Goal: Information Seeking & Learning: Understand process/instructions

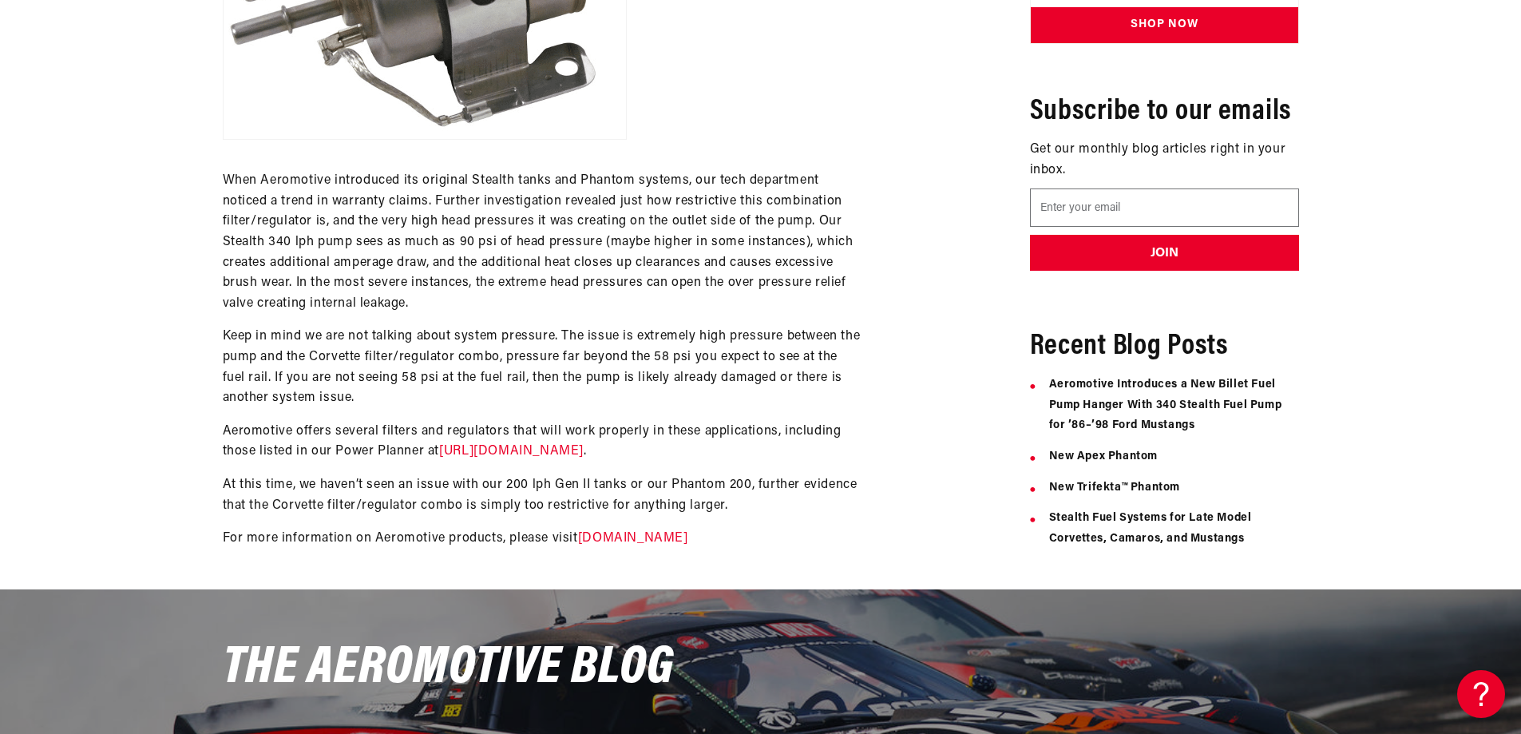
scroll to position [1277, 0]
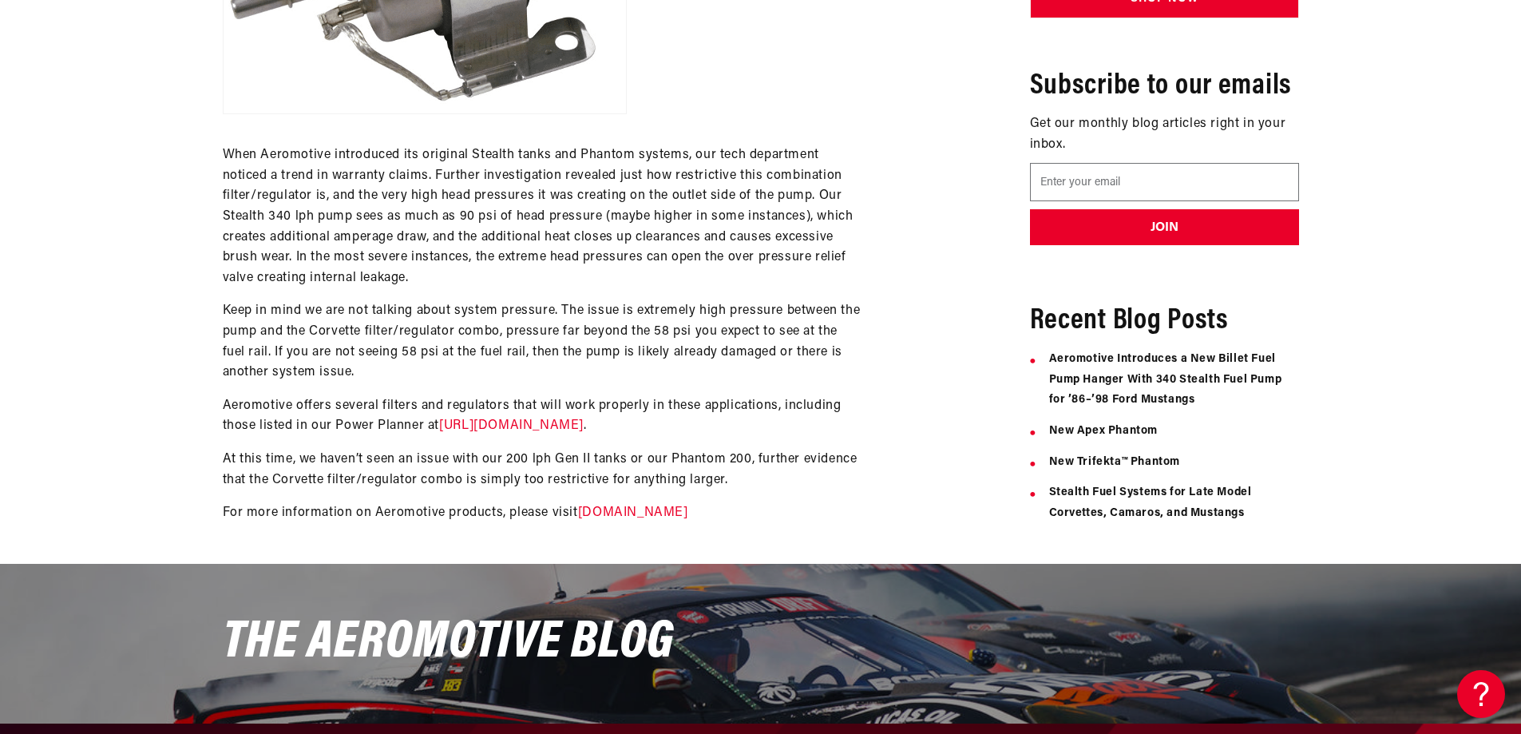
click at [584, 422] on link "https://aeromotiveinc.com/stealthdiagrams/" at bounding box center [511, 425] width 145 height 13
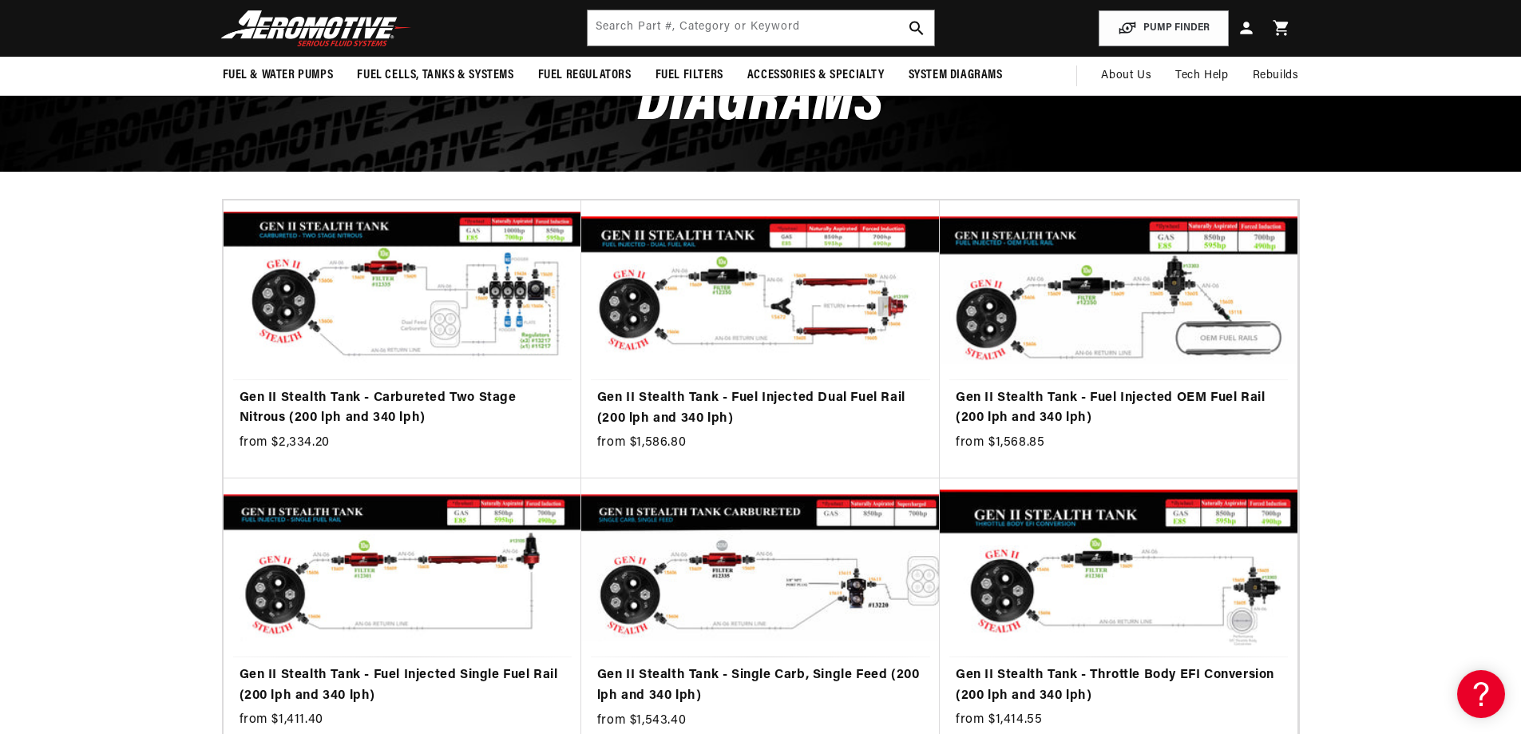
scroll to position [160, 0]
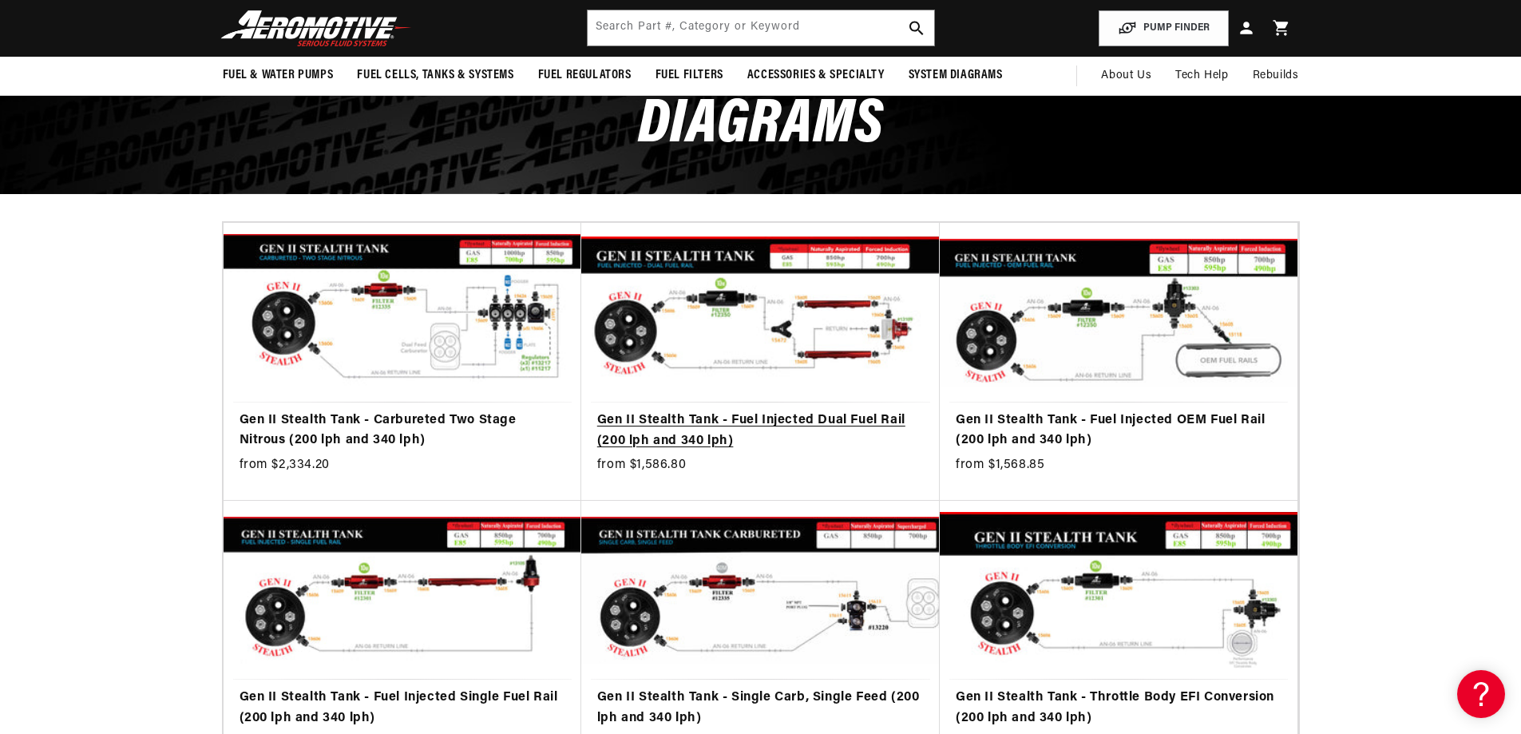
click at [794, 415] on link "Gen II Stealth Tank - Fuel Injected Dual Fuel Rail (200 lph and 340 lph)" at bounding box center [760, 430] width 327 height 41
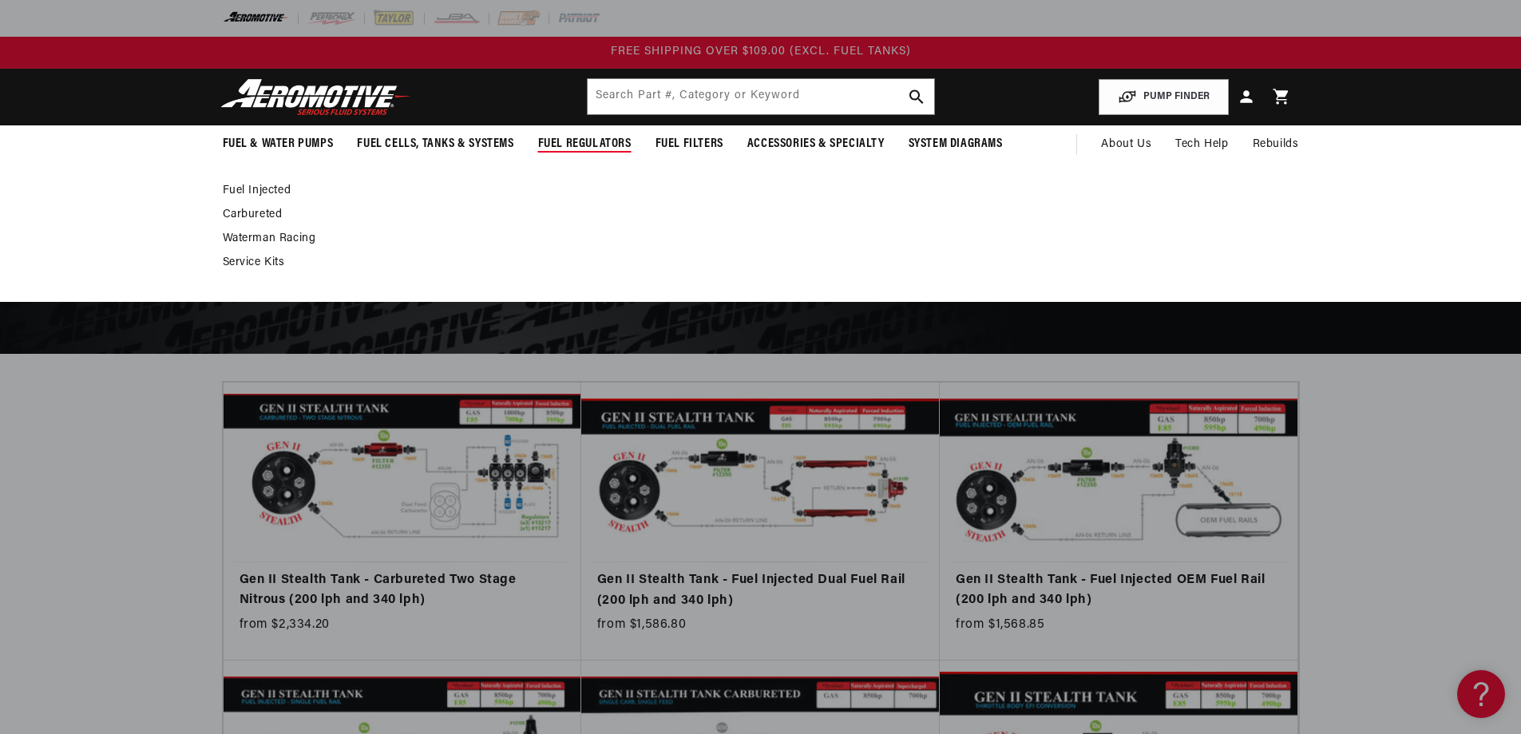
click at [600, 141] on span "Fuel Regulators" at bounding box center [584, 144] width 93 height 17
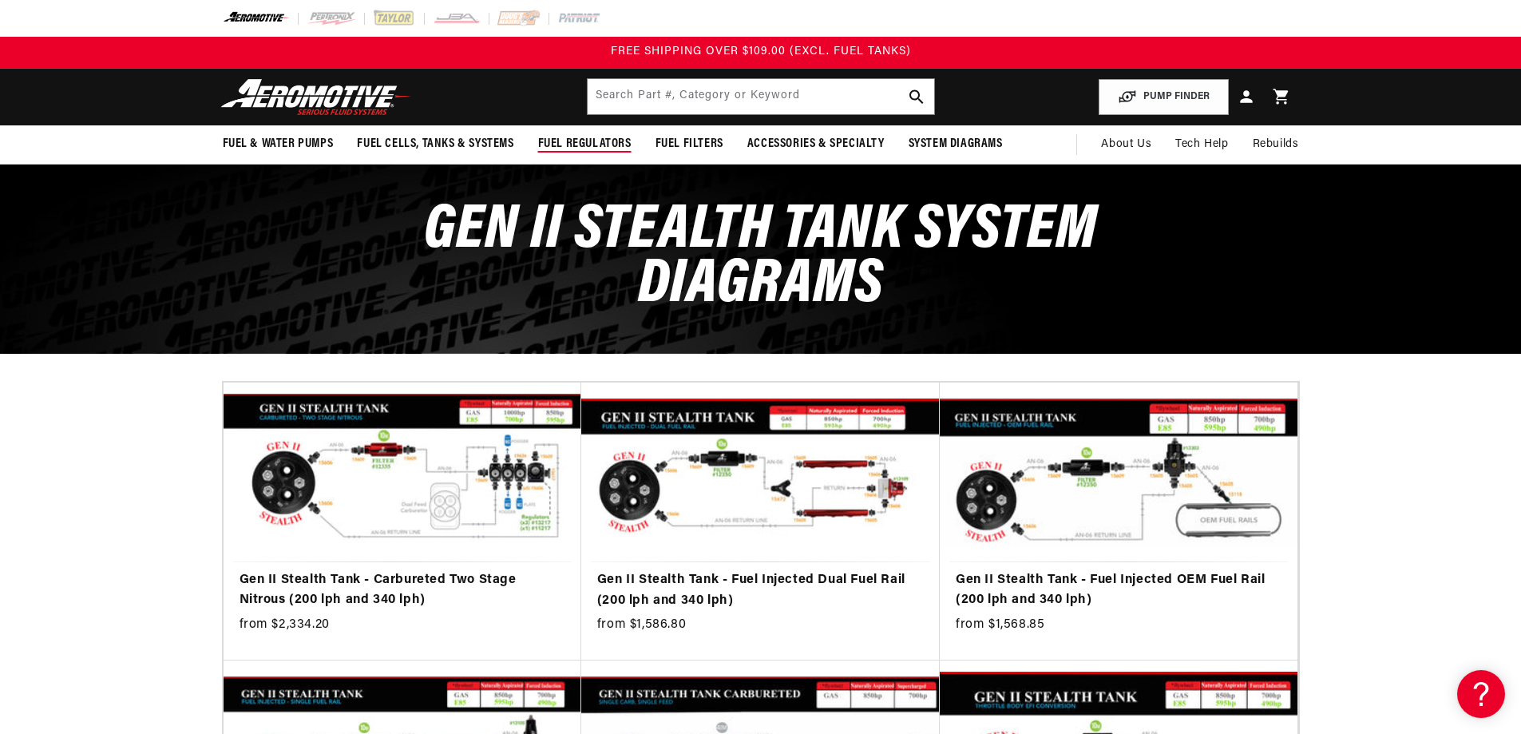
click at [600, 141] on span "Fuel Regulators" at bounding box center [584, 144] width 93 height 17
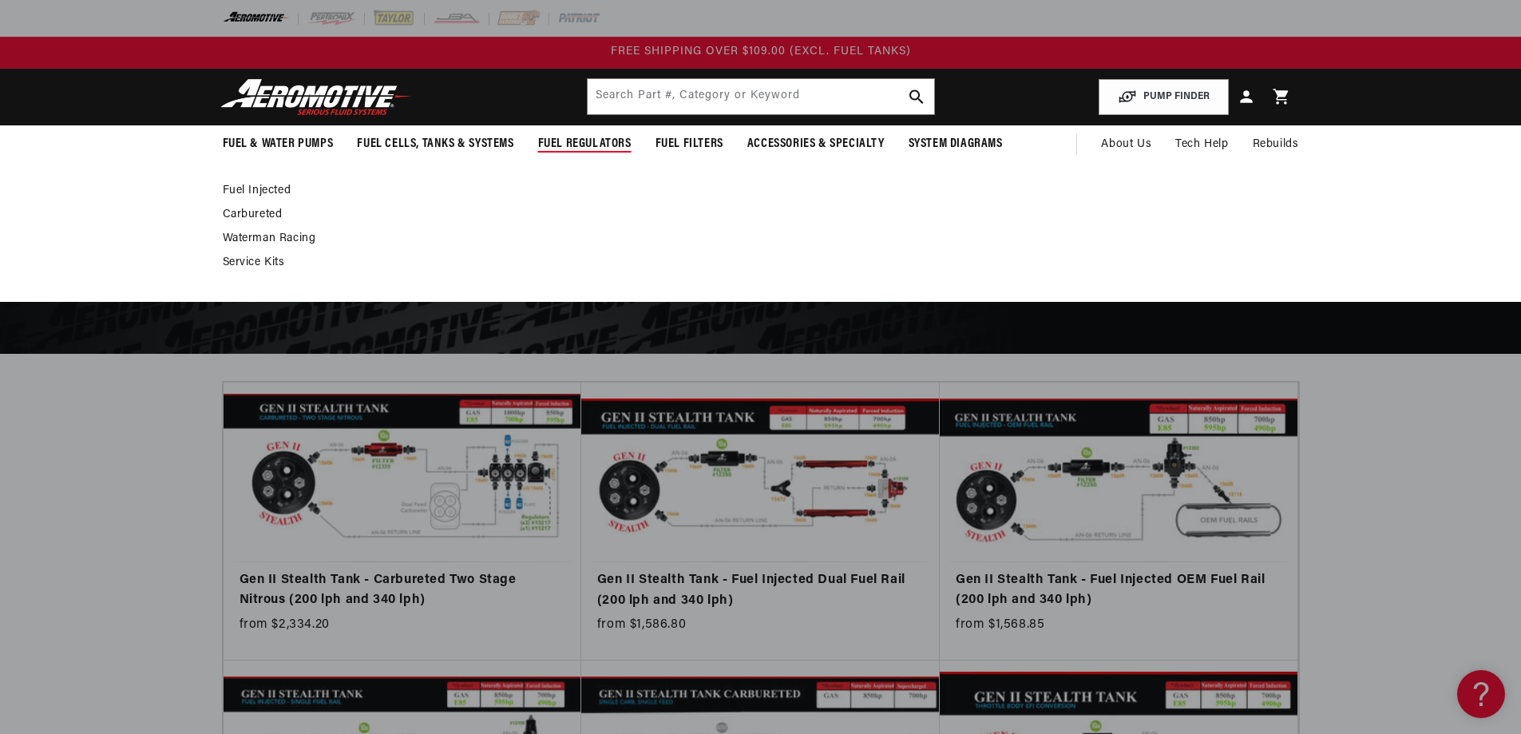
click at [267, 188] on link "Fuel Injected" at bounding box center [753, 191] width 1060 height 14
